Goal: Use online tool/utility: Utilize a website feature to perform a specific function

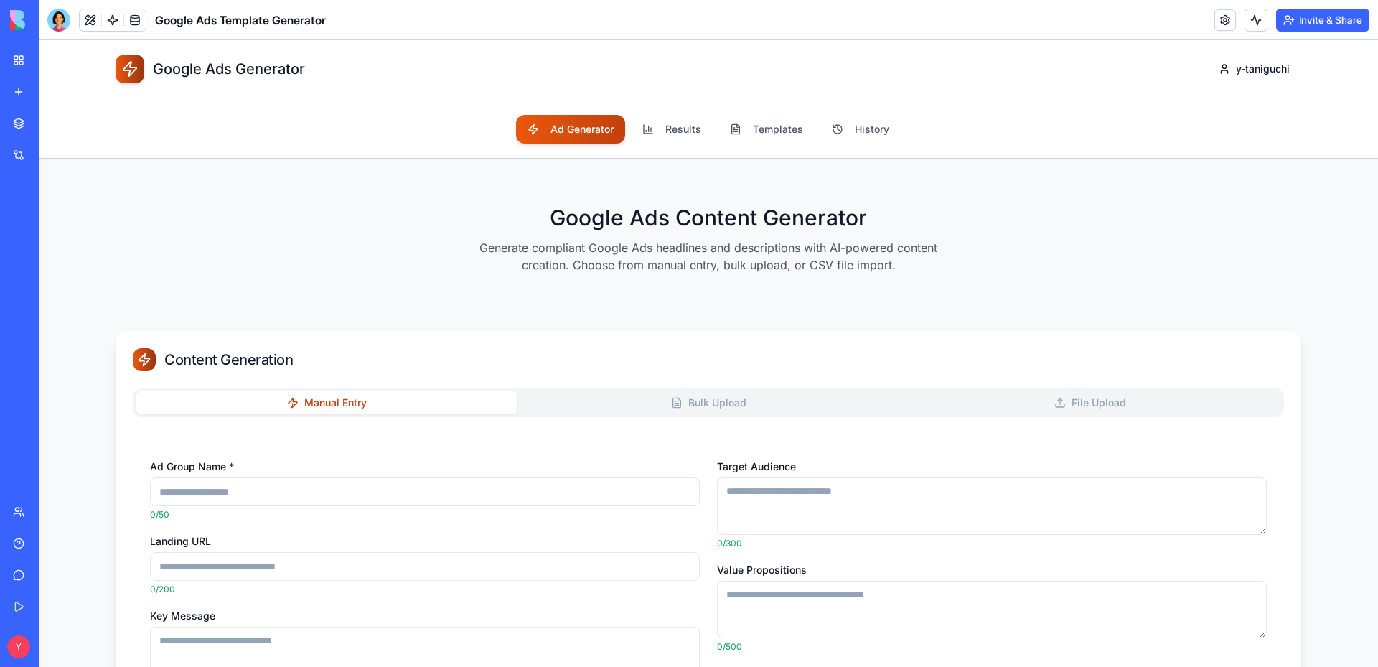
click at [281, 248] on div "Google Ads Content Generator Generate compliant Google Ads headlines and descri…" at bounding box center [709, 245] width 1186 height 126
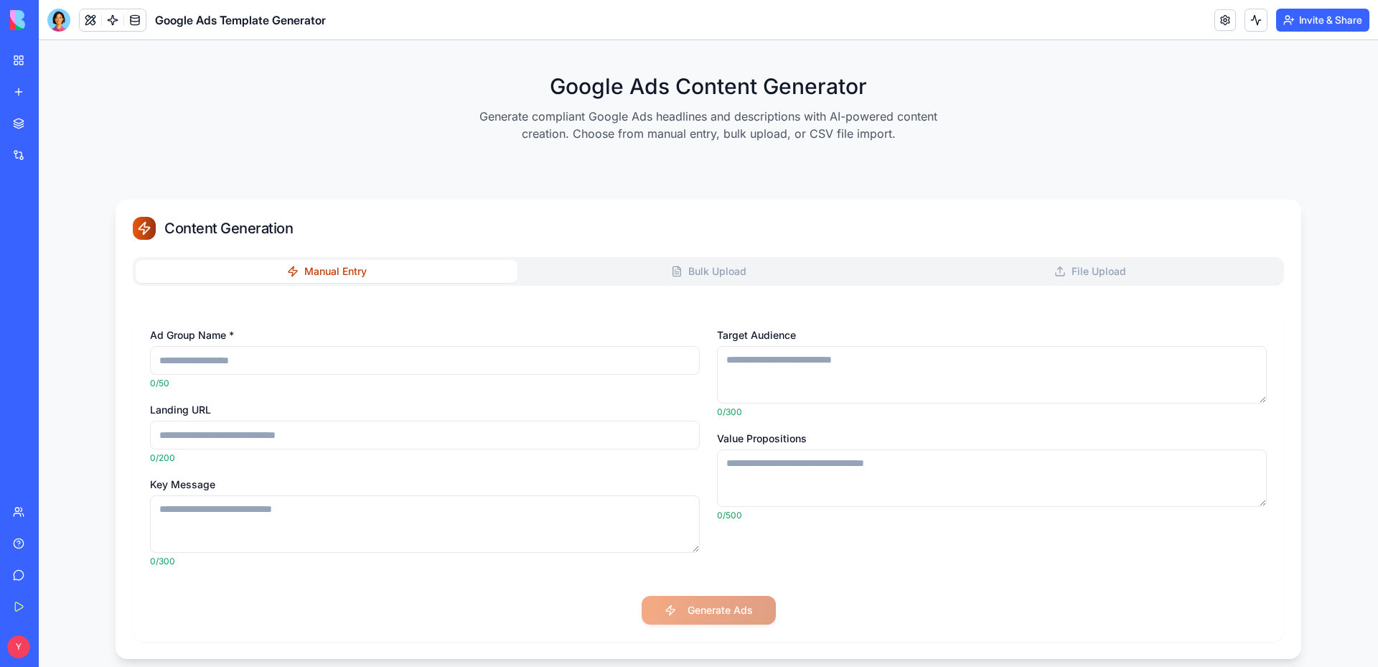
scroll to position [144, 0]
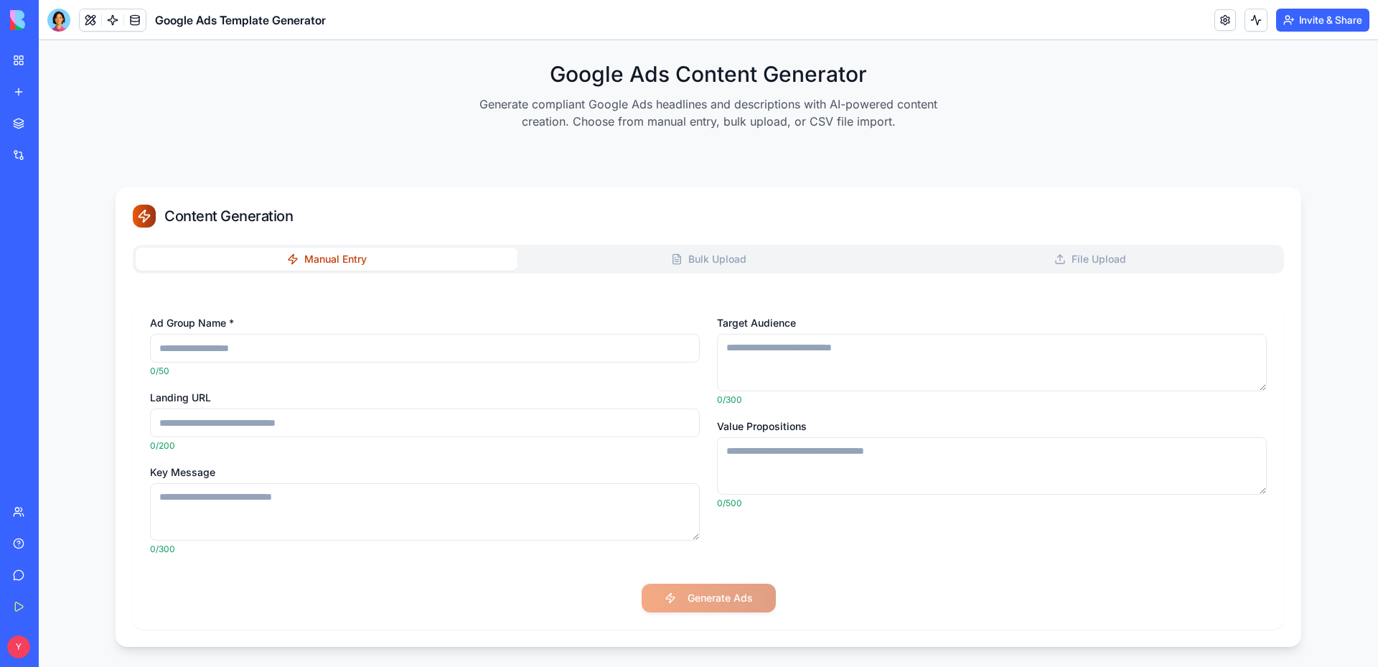
click at [635, 256] on button "Bulk Upload" at bounding box center [709, 259] width 382 height 23
click at [373, 257] on button "Manual Entry" at bounding box center [327, 259] width 382 height 23
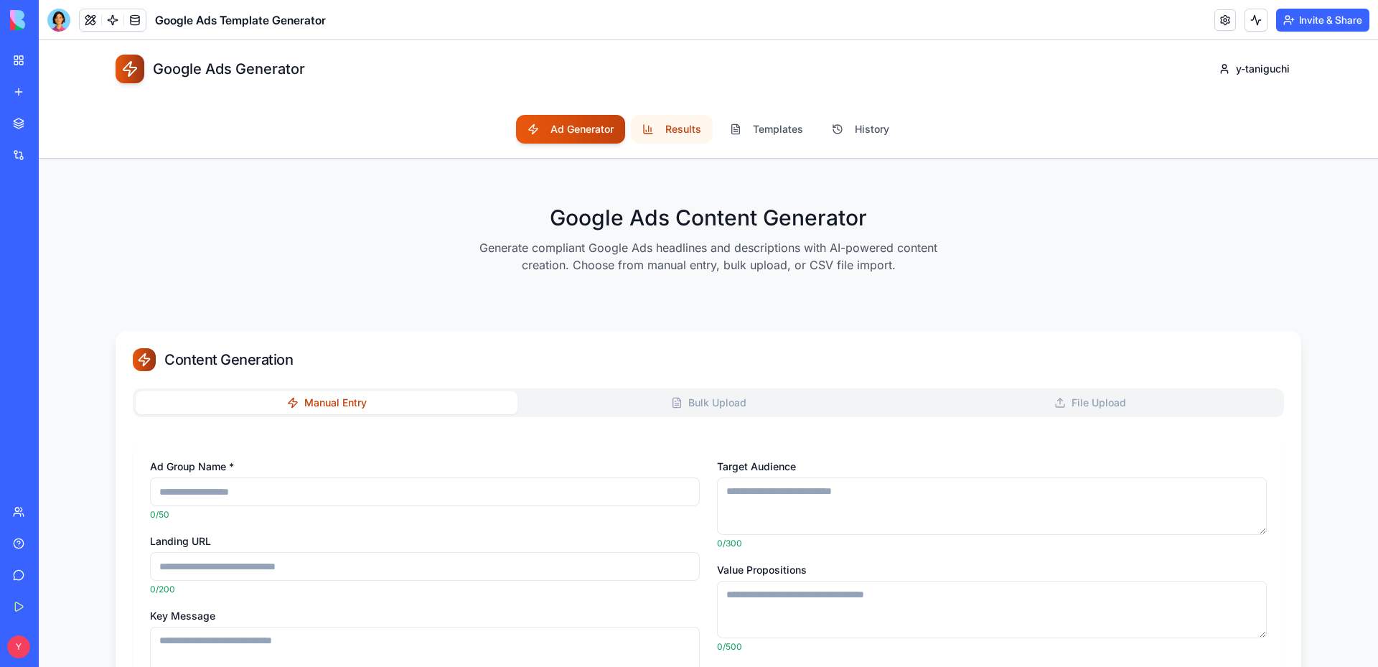
click at [656, 127] on button "Results" at bounding box center [672, 129] width 82 height 29
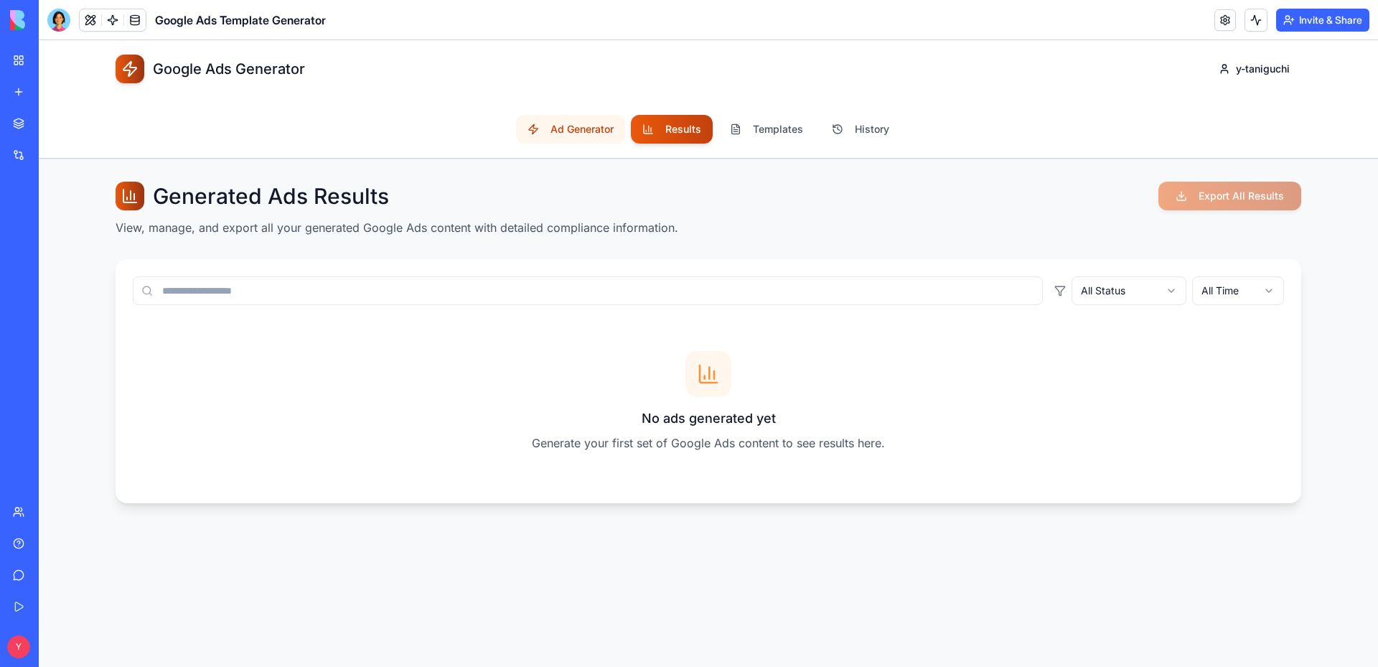
click at [589, 127] on button "Ad Generator" at bounding box center [570, 129] width 109 height 29
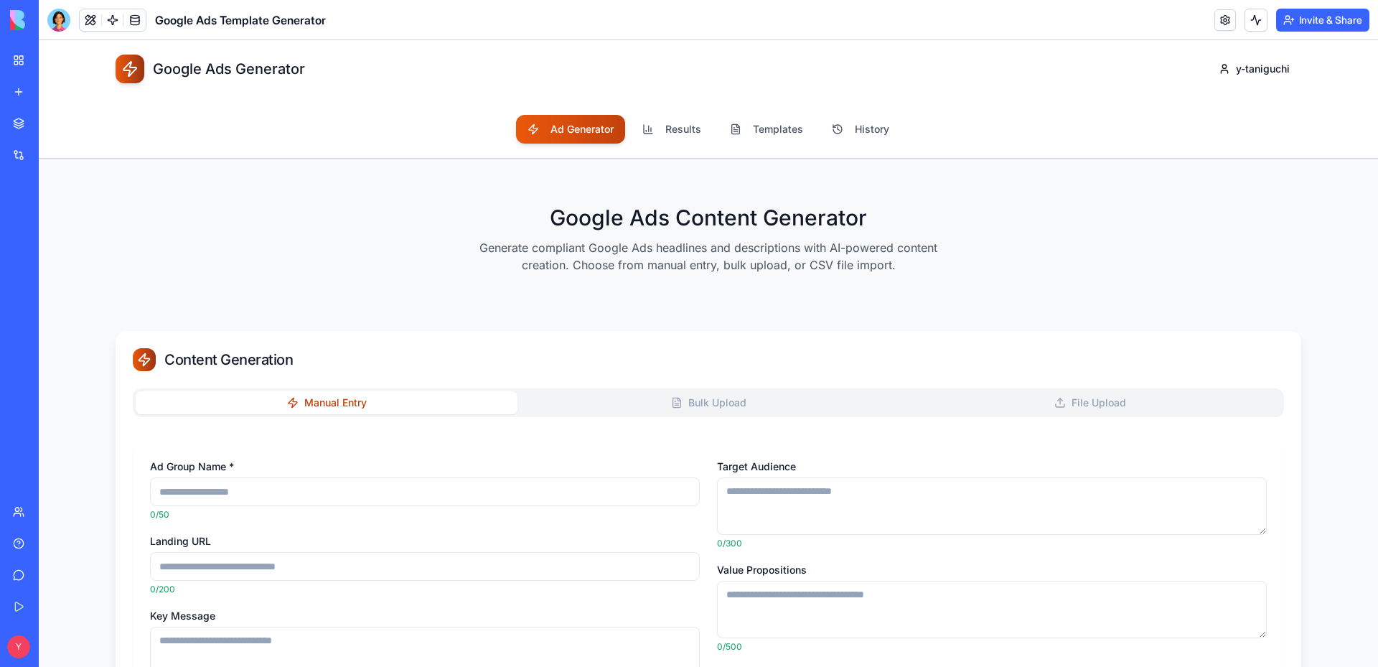
click at [583, 397] on button "Bulk Upload" at bounding box center [709, 402] width 382 height 23
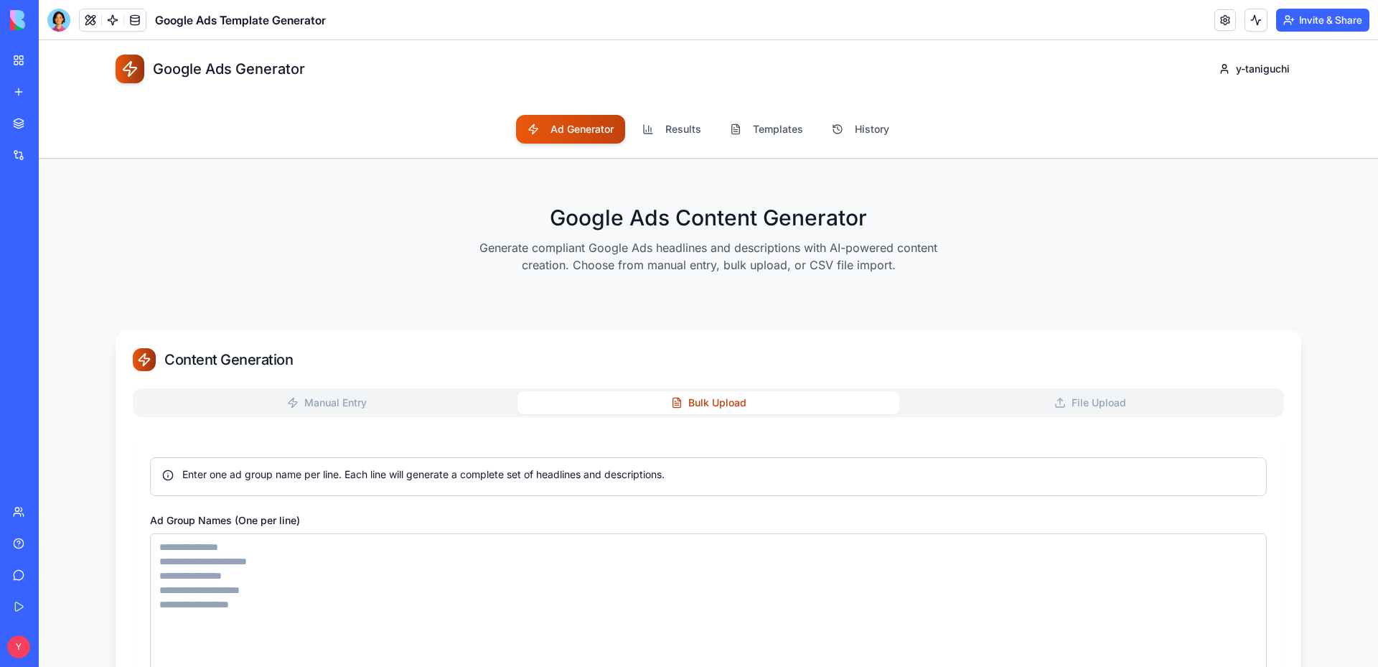
click at [396, 403] on button "Manual Entry" at bounding box center [327, 402] width 382 height 23
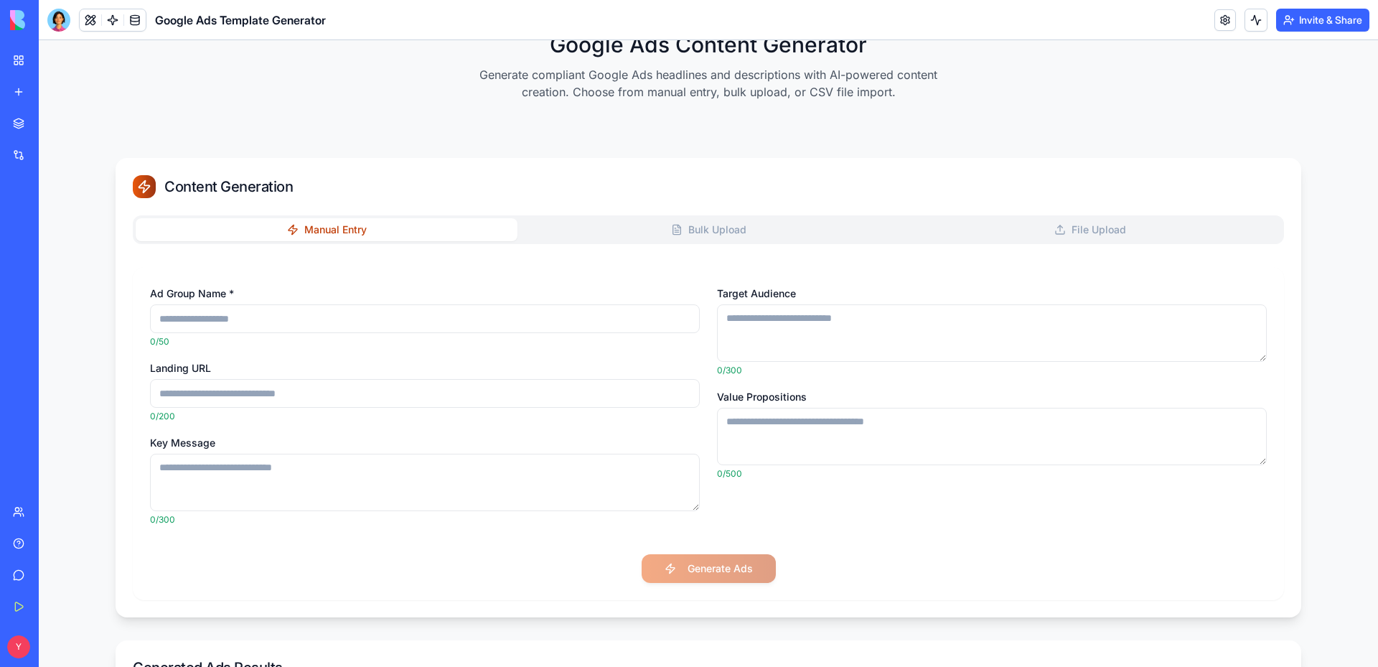
scroll to position [215, 0]
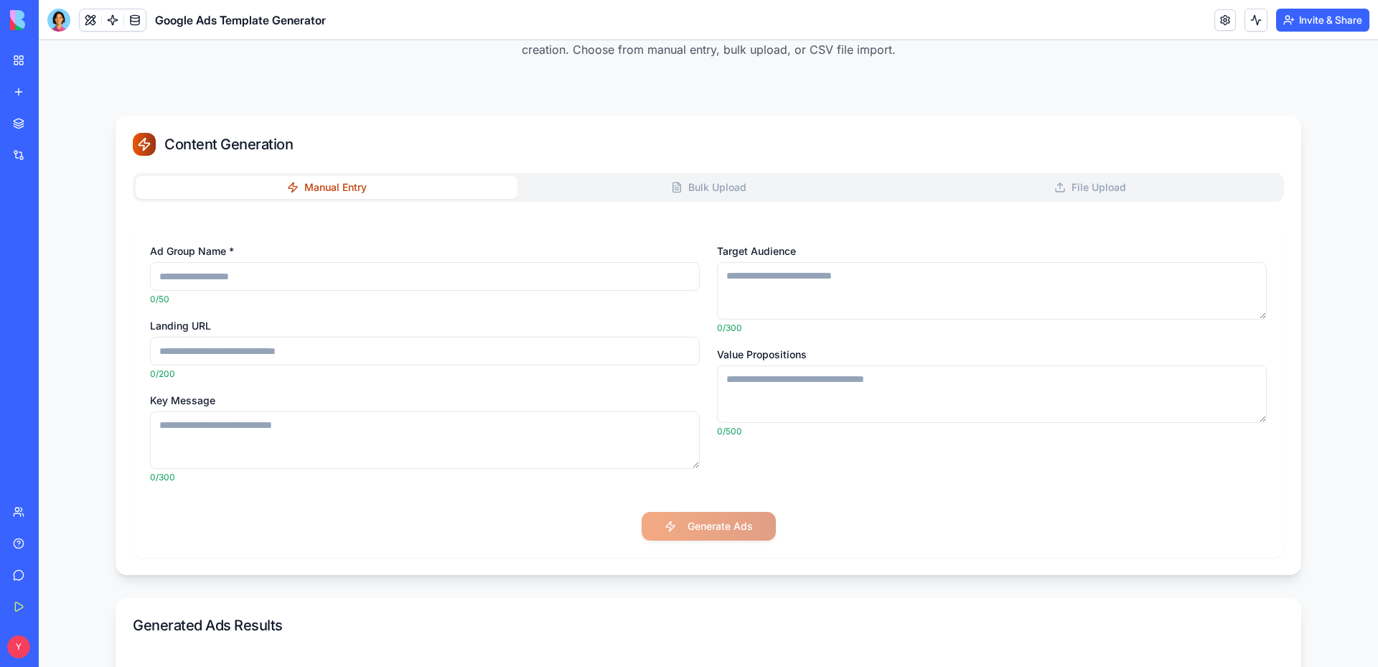
click at [647, 190] on button "Bulk Upload" at bounding box center [709, 187] width 382 height 23
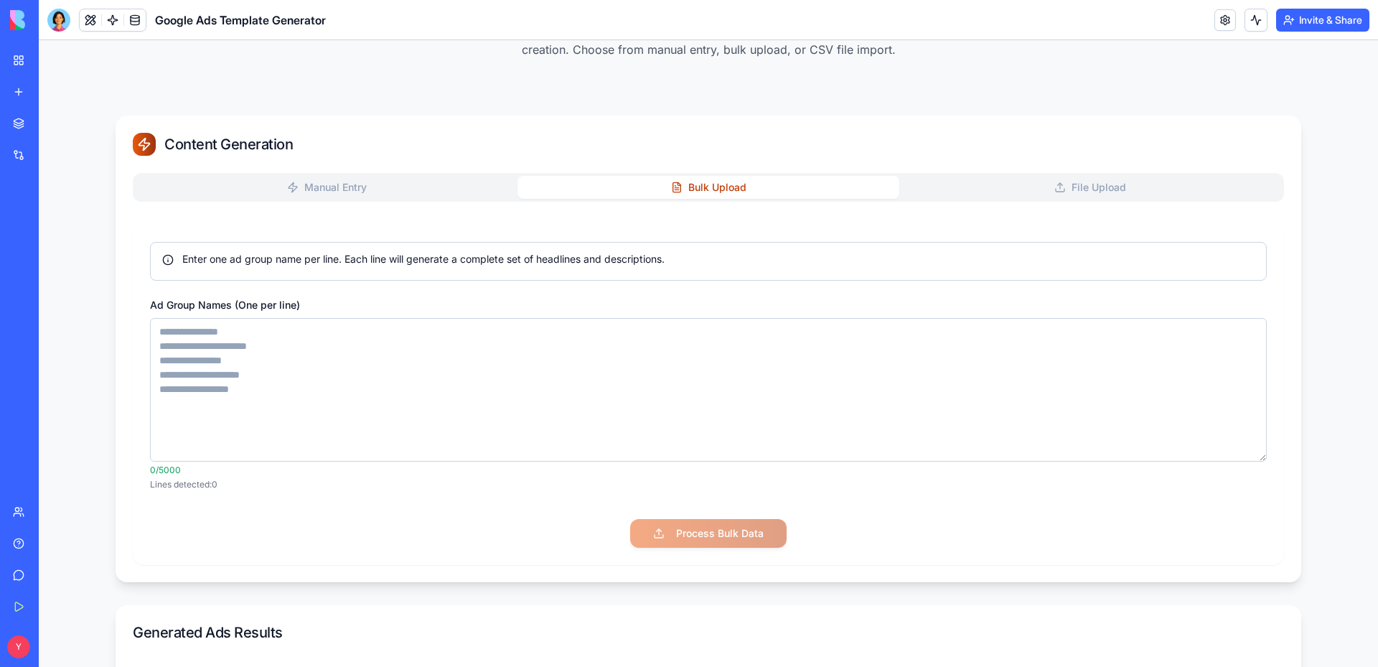
click at [1016, 174] on div "Manual Entry Bulk Upload File Upload" at bounding box center [708, 187] width 1151 height 29
click at [17, 20] on img at bounding box center [54, 20] width 89 height 20
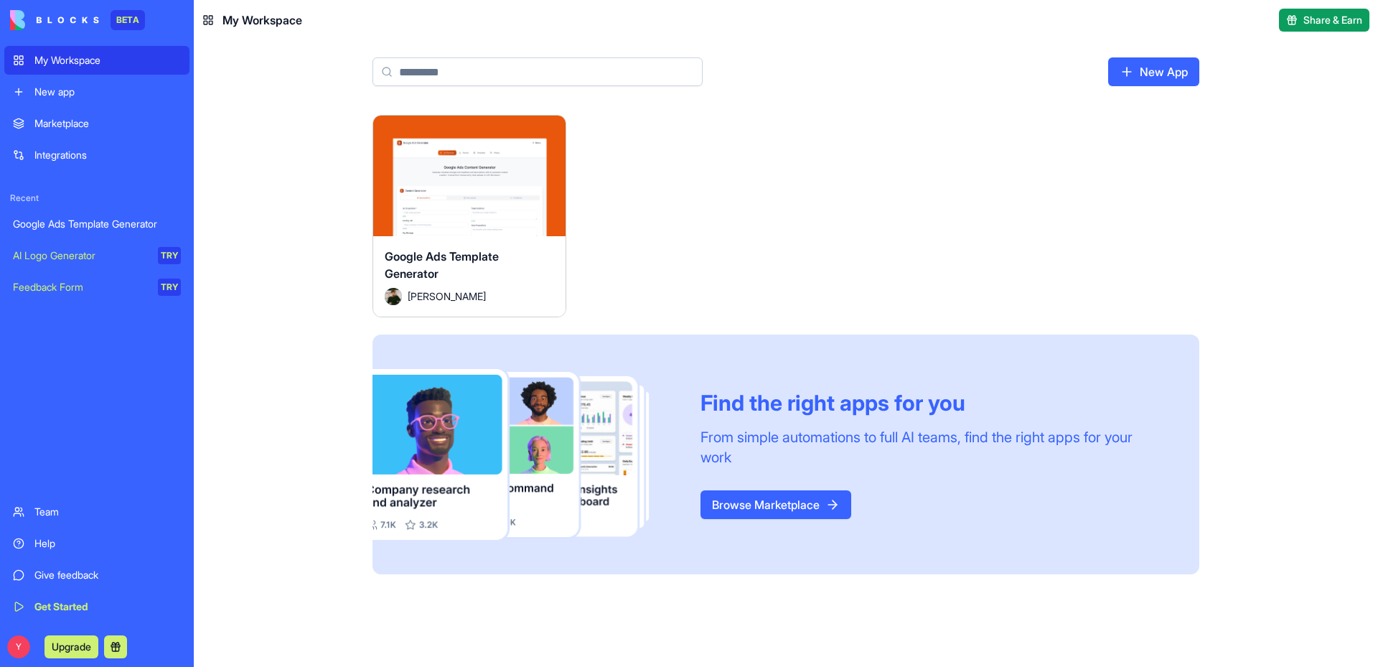
click at [66, 13] on img at bounding box center [54, 20] width 89 height 20
click at [73, 62] on div "My Workspace" at bounding box center [107, 60] width 146 height 14
click at [59, 135] on link "Marketplace" at bounding box center [96, 123] width 185 height 29
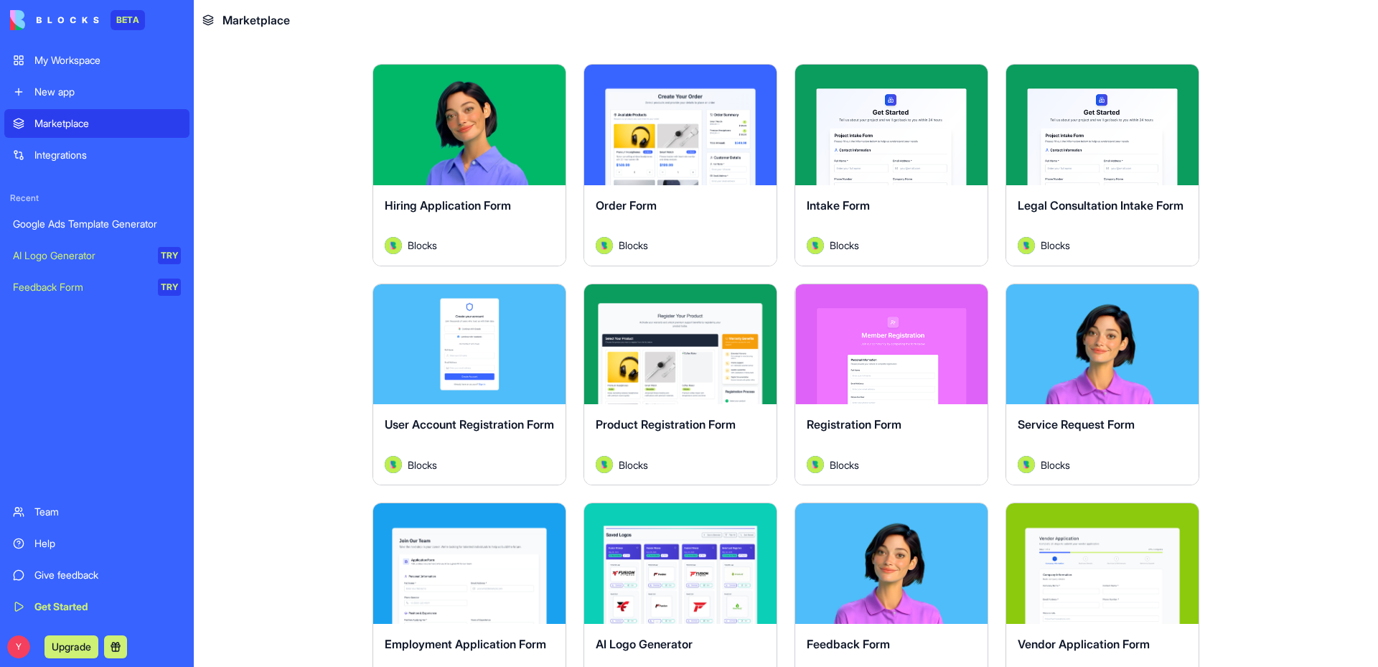
scroll to position [359, 0]
